Goal: Task Accomplishment & Management: Manage account settings

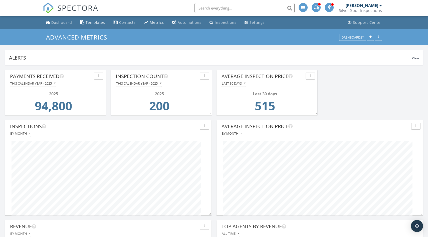
click at [57, 21] on div "Dashboard" at bounding box center [61, 22] width 21 height 5
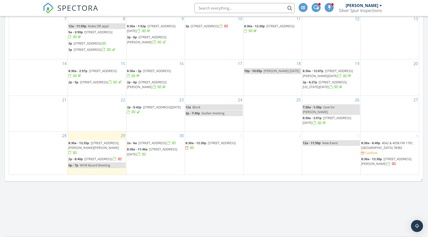
scroll to position [288, 0]
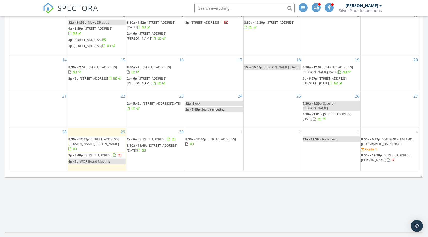
click at [154, 141] on span "78 Astor Cir, Rockport 78382" at bounding box center [153, 139] width 28 height 5
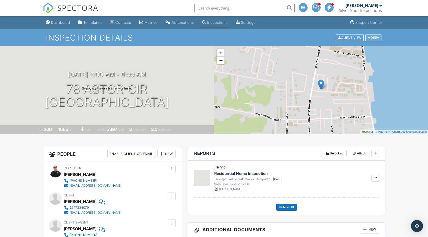
click at [375, 38] on div "More" at bounding box center [374, 37] width 16 height 7
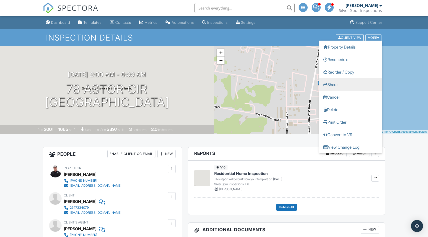
scroll to position [0, 0]
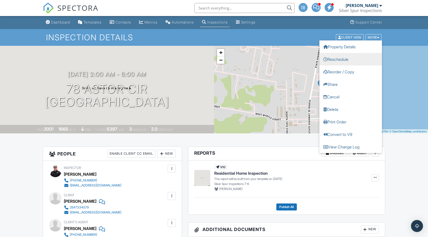
click at [337, 59] on link "Reschedule" at bounding box center [351, 59] width 63 height 13
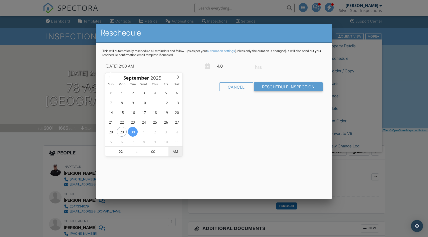
type input "[DATE] 2:00 PM"
click at [175, 154] on span "PM" at bounding box center [176, 152] width 14 height 10
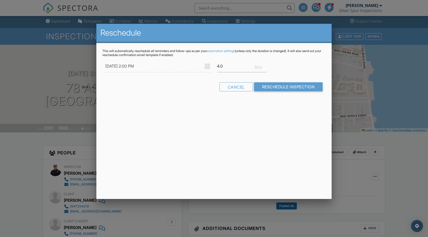
click at [215, 150] on div "Reschedule This will automatically reschedule all reminders and follow-ups as p…" at bounding box center [214, 111] width 236 height 175
click at [273, 86] on input "Reschedule Inspection" at bounding box center [288, 86] width 69 height 9
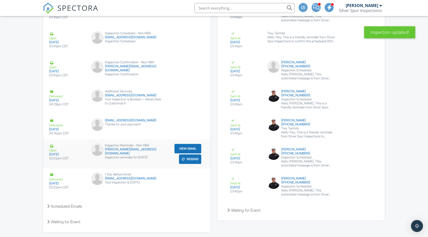
scroll to position [897, 0]
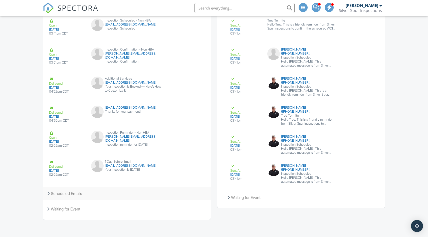
click at [73, 193] on div "Scheduled Emails" at bounding box center [127, 194] width 168 height 14
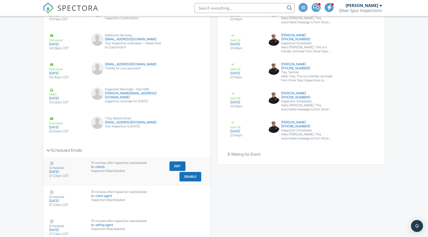
scroll to position [940, 0]
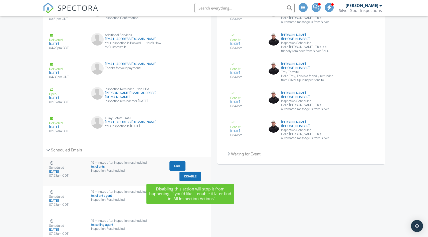
click at [189, 175] on button "Disable" at bounding box center [191, 177] width 22 height 10
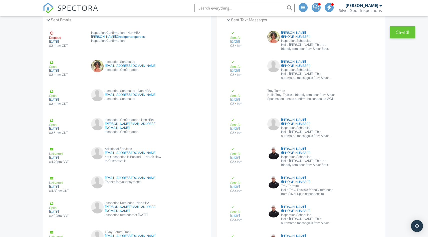
scroll to position [897, 0]
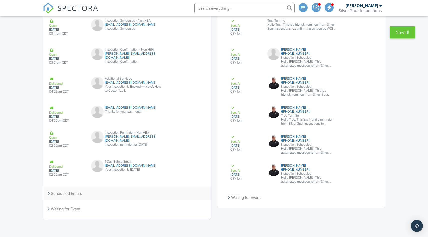
click at [113, 193] on div "Scheduled Emails" at bounding box center [127, 194] width 168 height 14
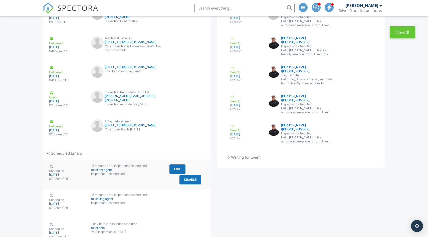
scroll to position [946, 0]
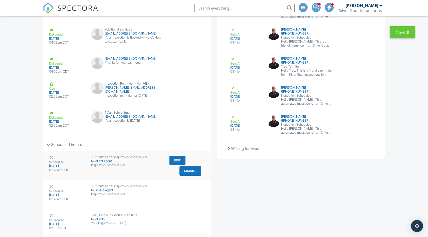
click at [190, 170] on button "Disable" at bounding box center [191, 171] width 22 height 10
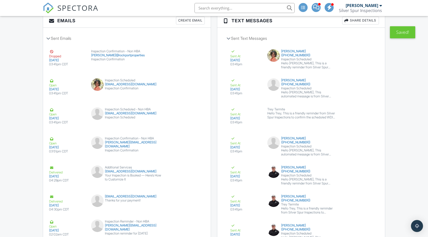
scroll to position [897, 0]
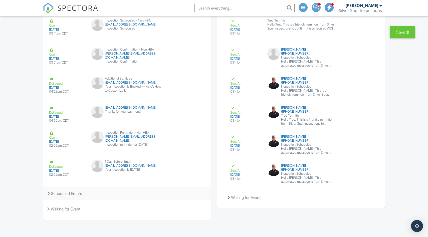
click at [91, 196] on div "Scheduled Emails" at bounding box center [127, 194] width 168 height 14
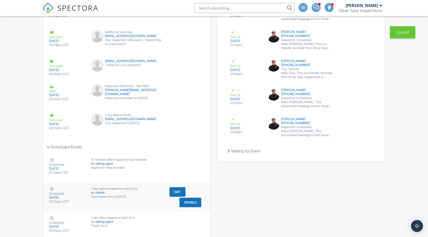
scroll to position [948, 0]
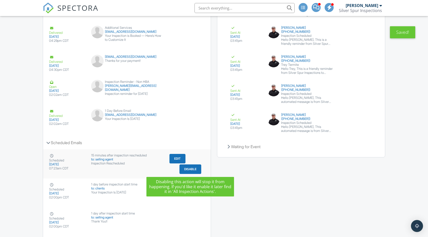
click at [193, 169] on button "Disable" at bounding box center [191, 170] width 22 height 10
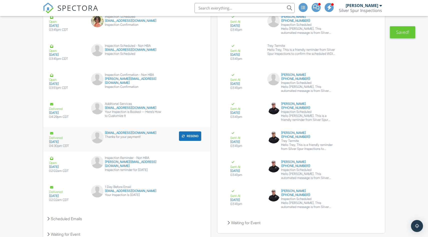
scroll to position [897, 0]
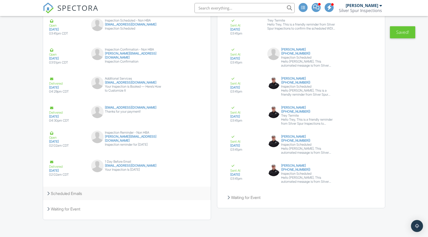
click at [83, 191] on div "Scheduled Emails" at bounding box center [127, 194] width 168 height 14
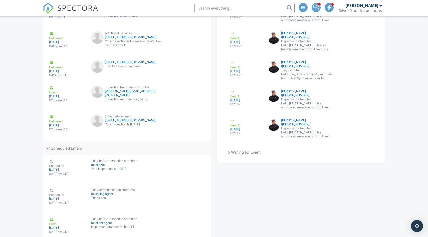
click at [79, 148] on div "Scheduled Emails" at bounding box center [127, 149] width 168 height 14
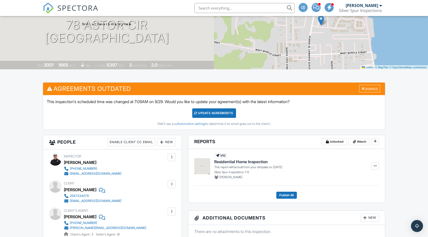
scroll to position [0, 0]
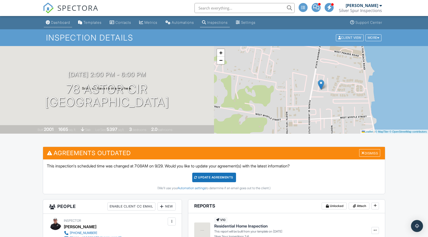
click at [65, 24] on link "Dashboard" at bounding box center [58, 22] width 28 height 9
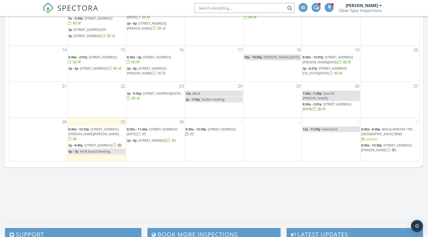
scroll to position [299, 0]
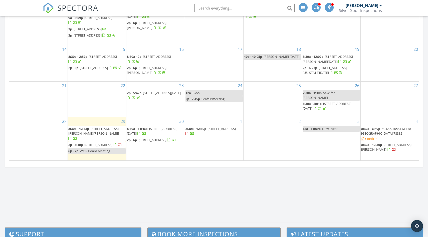
click at [384, 133] on span "4042 & 4058 FM 1781, Rockport 78382" at bounding box center [387, 130] width 52 height 9
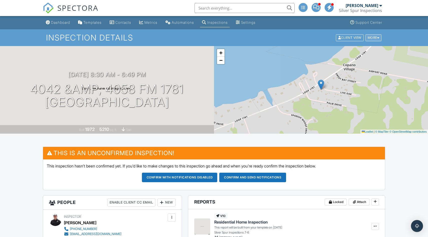
click at [376, 40] on div "More" at bounding box center [374, 37] width 16 height 7
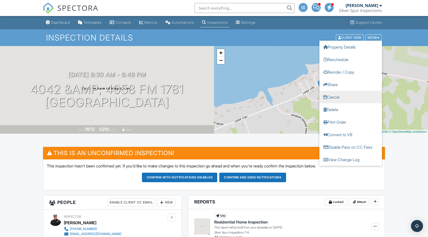
click at [337, 95] on link "Cancel" at bounding box center [351, 97] width 63 height 13
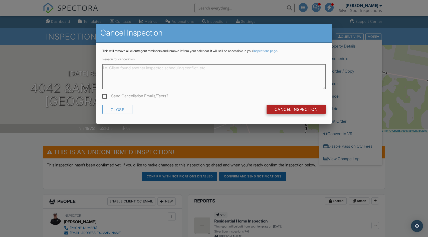
click at [299, 110] on input "Cancel Inspection" at bounding box center [296, 109] width 59 height 9
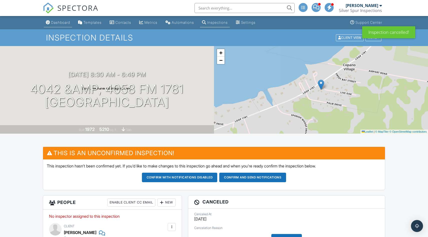
click at [64, 24] on div "Dashboard" at bounding box center [60, 22] width 19 height 4
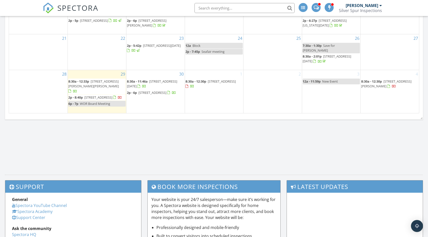
scroll to position [347, 0]
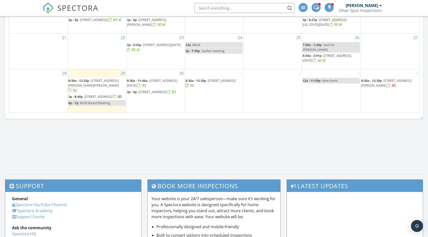
click at [382, 85] on span "[STREET_ADDRESS][PERSON_NAME]" at bounding box center [386, 82] width 50 height 9
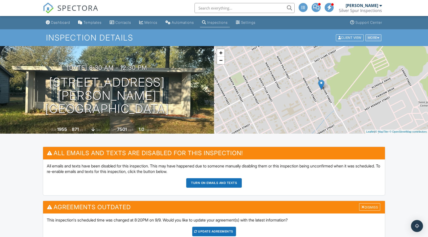
click at [371, 39] on div "More" at bounding box center [374, 37] width 16 height 7
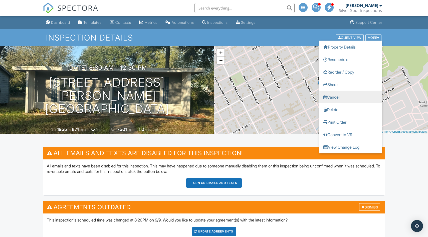
click at [333, 95] on link "Cancel" at bounding box center [351, 97] width 63 height 13
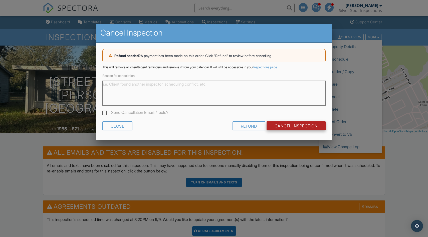
click at [296, 126] on input "Cancel Inspection" at bounding box center [296, 125] width 59 height 9
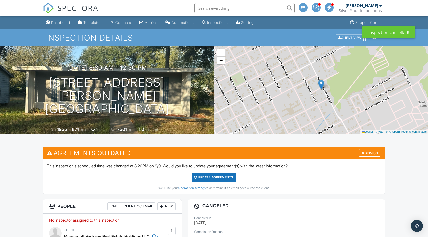
click at [63, 22] on div "Dashboard" at bounding box center [60, 22] width 19 height 4
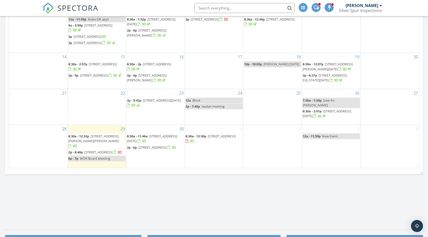
scroll to position [287, 0]
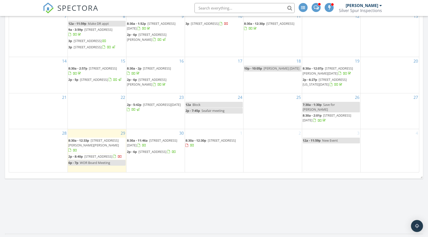
click at [334, 142] on span "New Event" at bounding box center [330, 140] width 16 height 5
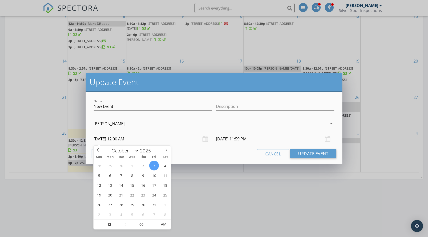
click at [163, 140] on input "[DATE] 12:00 AM" at bounding box center [153, 139] width 118 height 12
type input "11"
type input "10/03/2025 11:00 PM"
click at [122, 227] on span at bounding box center [123, 227] width 4 height 5
type input "10/04/2025 10:59 PM"
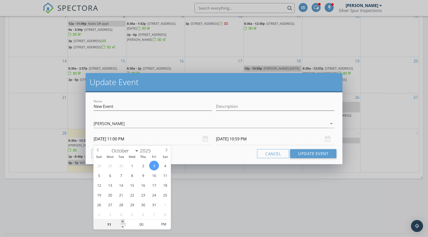
type input "12"
type input "10/03/2025 12:00 AM"
click at [122, 222] on span at bounding box center [123, 222] width 4 height 5
type input "01"
type input "10/03/2025 1:00 AM"
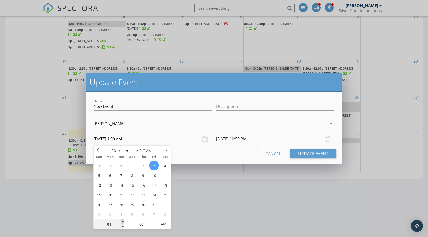
click at [122, 222] on span at bounding box center [123, 222] width 4 height 5
type input "02"
type input "10/03/2025 2:00 AM"
click at [122, 222] on span at bounding box center [123, 222] width 4 height 5
type input "03"
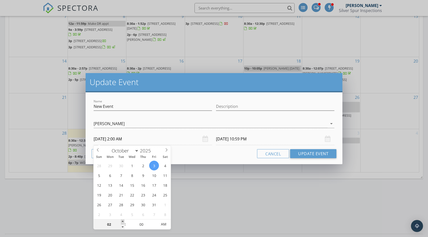
type input "10/03/2025 3:00 AM"
click at [122, 222] on span at bounding box center [123, 222] width 4 height 5
type input "04"
type input "10/03/2025 4:00 AM"
click at [122, 222] on span at bounding box center [123, 222] width 4 height 5
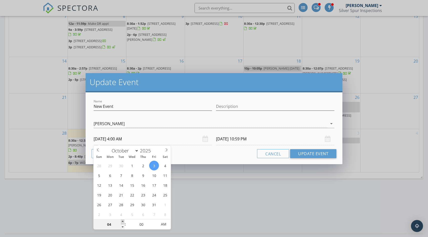
type input "05"
type input "10/03/2025 5:00 AM"
click at [122, 222] on span at bounding box center [123, 222] width 4 height 5
type input "06"
type input "10/03/2025 6:00 AM"
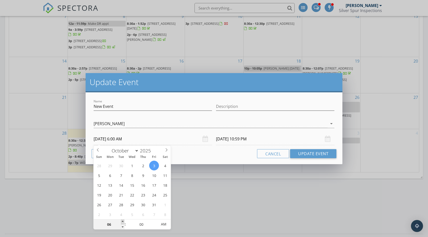
click at [122, 222] on span at bounding box center [123, 222] width 4 height 5
type input "07"
type input "10/03/2025 7:00 AM"
click at [122, 222] on span at bounding box center [123, 222] width 4 height 5
type input "10/04/2025 6:59 AM"
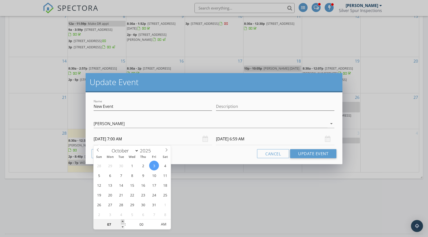
type input "08"
type input "10/03/2025 8:00 AM"
click at [122, 222] on span at bounding box center [123, 222] width 4 height 5
type input "10/04/2025 7:59 AM"
type input "09"
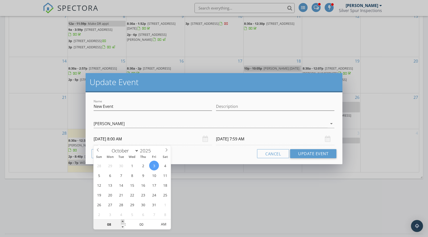
type input "10/03/2025 9:00 AM"
click at [122, 222] on span at bounding box center [123, 222] width 4 height 5
type input "10/04/2025 8:59 AM"
type input "10"
type input "10/03/2025 10:00 AM"
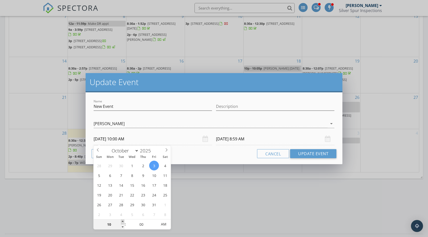
click at [122, 222] on span at bounding box center [123, 222] width 4 height 5
type input "10/04/2025 9:59 AM"
drag, startPoint x: 202, startPoint y: 195, endPoint x: 206, endPoint y: 190, distance: 6.1
click at [204, 194] on div "Update Event Name New Event Description Theron VanMeter Theron VanMeter arrow_d…" at bounding box center [214, 118] width 428 height 237
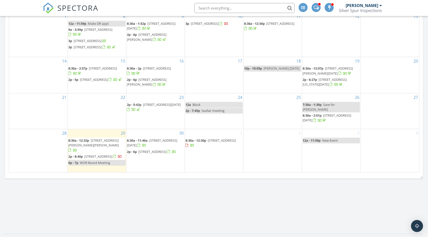
click at [327, 143] on span "New Event" at bounding box center [330, 140] width 16 height 5
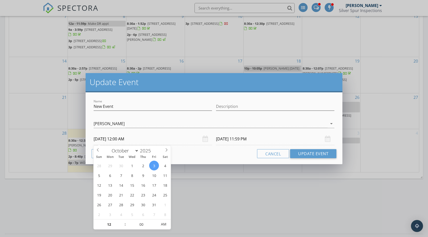
click at [120, 140] on input "10/03/2025 12:00 AM" at bounding box center [153, 139] width 118 height 12
type input "01"
type input "10/03/2025 1:00 AM"
click at [122, 222] on span at bounding box center [123, 222] width 4 height 5
type input "02"
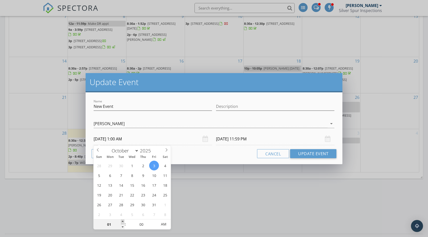
type input "10/03/2025 2:00 AM"
click at [122, 222] on span at bounding box center [123, 222] width 4 height 5
type input "03"
type input "10/03/2025 3:00 AM"
click at [122, 222] on span at bounding box center [123, 222] width 4 height 5
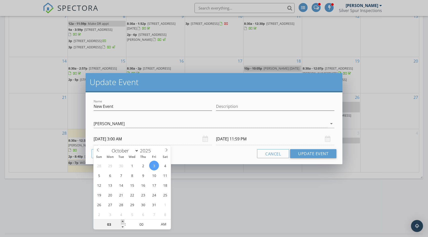
type input "04"
type input "10/03/2025 4:00 AM"
click at [122, 222] on span at bounding box center [123, 222] width 4 height 5
type input "05"
type input "10/03/2025 5:00 AM"
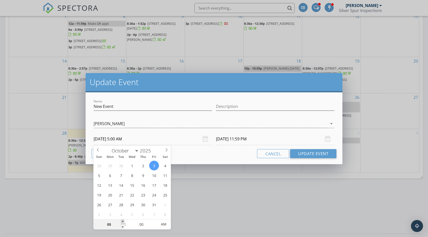
click at [122, 222] on span at bounding box center [123, 222] width 4 height 5
type input "10/04/2025 4:59 AM"
type input "06"
type input "10/03/2025 6:00 AM"
click at [122, 222] on span at bounding box center [123, 222] width 4 height 5
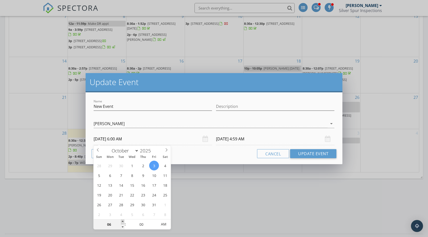
type input "10/04/2025 5:59 AM"
click at [245, 138] on input "10/04/2025 5:59 AM" at bounding box center [275, 139] width 118 height 12
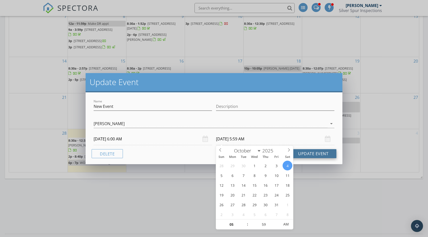
click at [308, 152] on button "Update Event" at bounding box center [313, 153] width 46 height 9
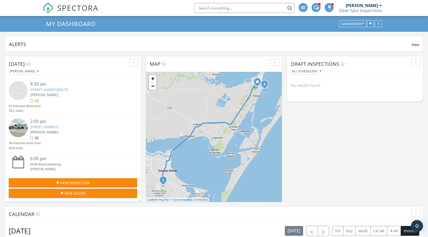
scroll to position [0, 0]
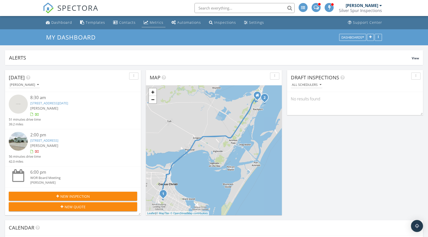
click at [153, 24] on div "Metrics" at bounding box center [157, 22] width 14 height 5
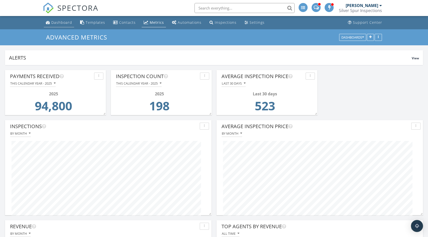
click at [56, 23] on div "Dashboard" at bounding box center [61, 22] width 21 height 5
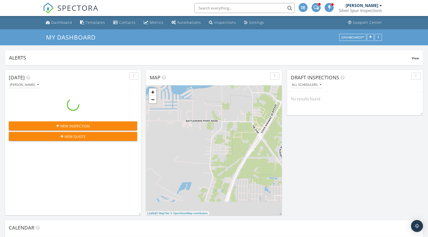
scroll to position [456, 429]
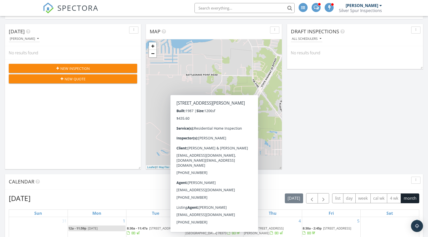
scroll to position [456, 429]
